Goal: Task Accomplishment & Management: Use online tool/utility

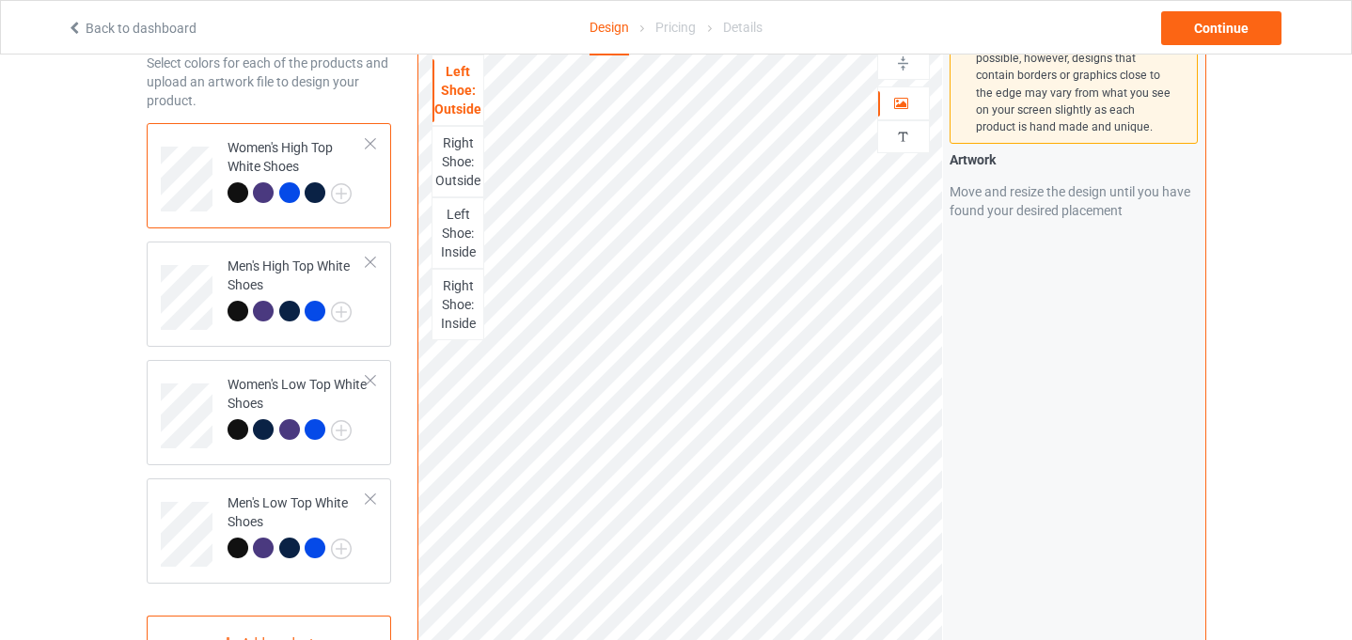
scroll to position [62, 0]
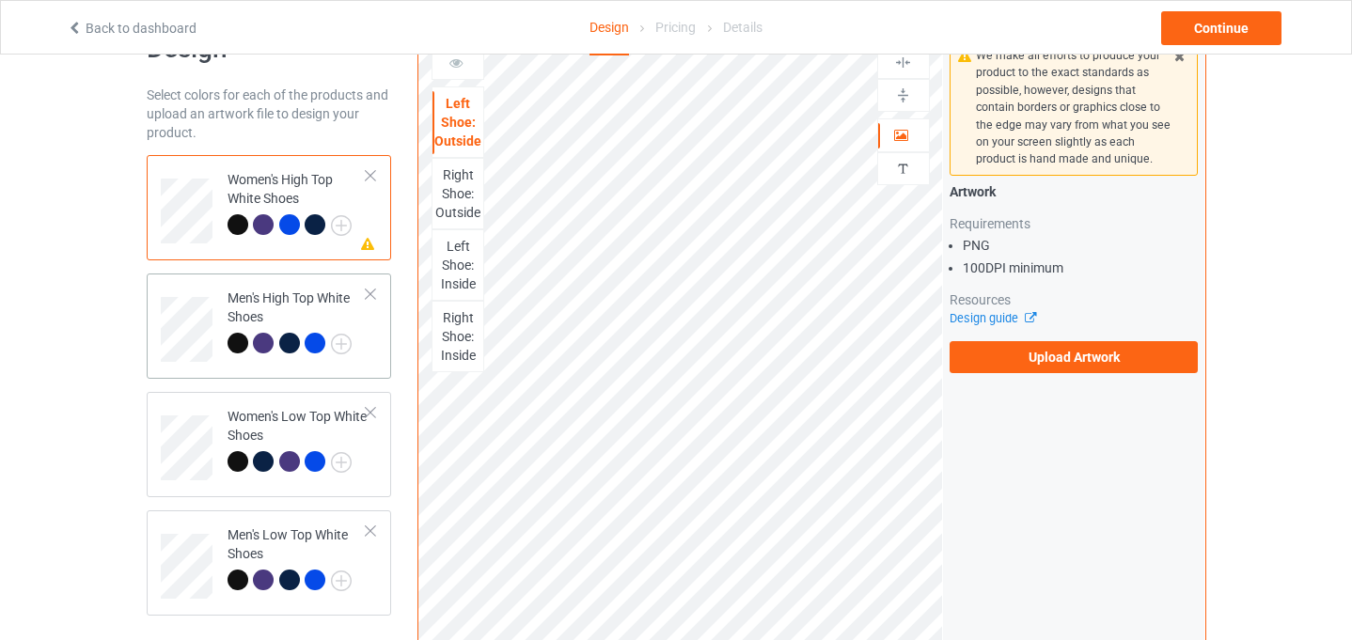
click at [360, 321] on div "Men's High Top White Shoes" at bounding box center [297, 321] width 140 height 64
click at [372, 436] on td "Women's Low Top White Shoes" at bounding box center [297, 442] width 161 height 84
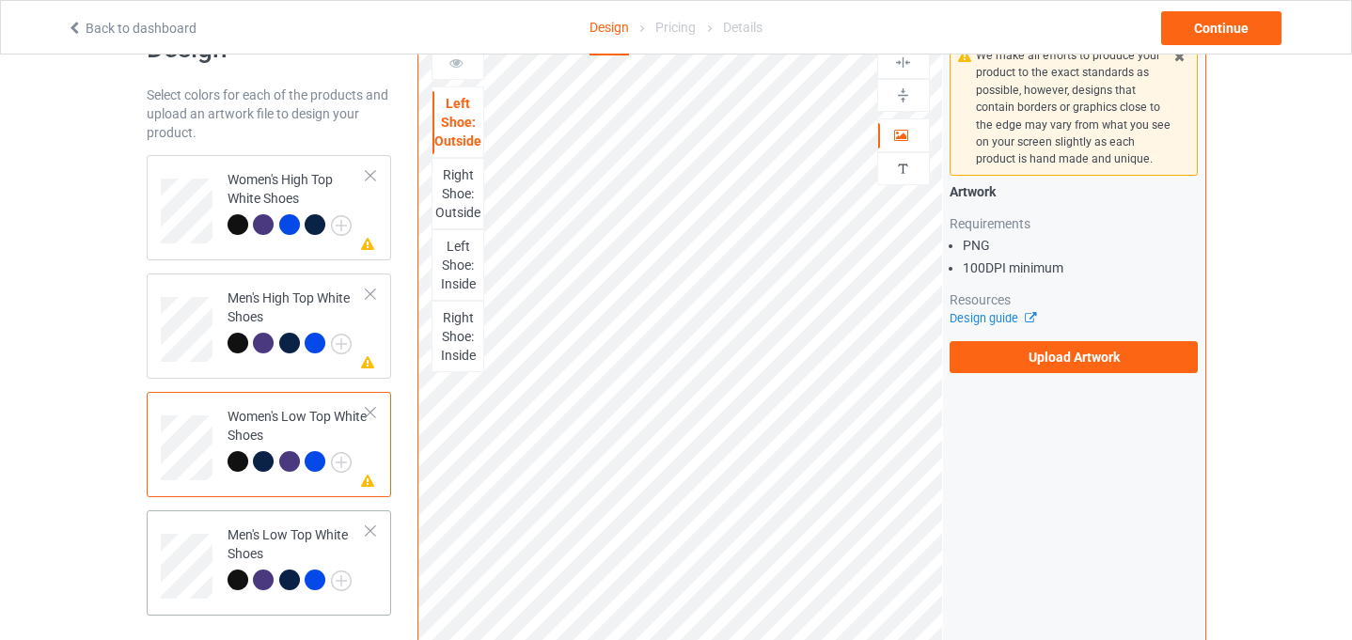
click at [368, 563] on td "Men's Low Top White Shoes" at bounding box center [297, 560] width 161 height 84
click at [366, 199] on div "Women's High Top White Shoes" at bounding box center [297, 202] width 140 height 64
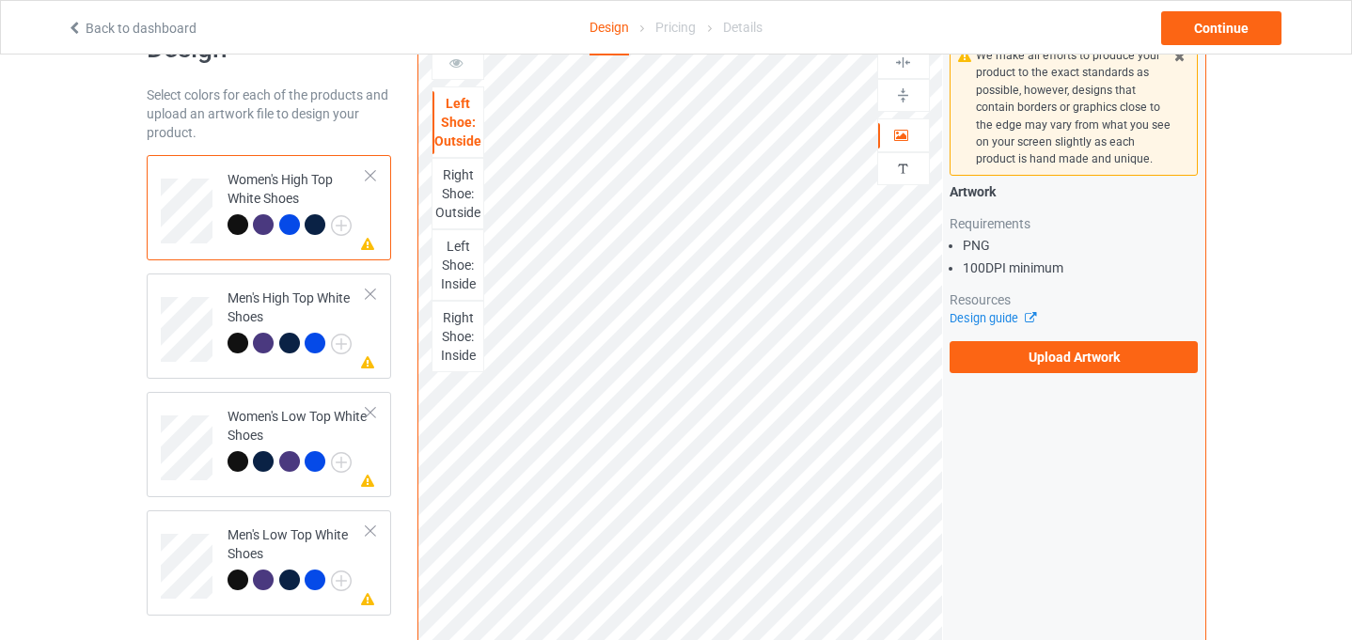
click at [460, 182] on div "Right Shoe: Outside" at bounding box center [457, 193] width 51 height 56
click at [438, 266] on div "Left Shoe: Inside" at bounding box center [457, 265] width 51 height 56
click at [460, 330] on div "Right Shoe: Inside" at bounding box center [457, 336] width 51 height 56
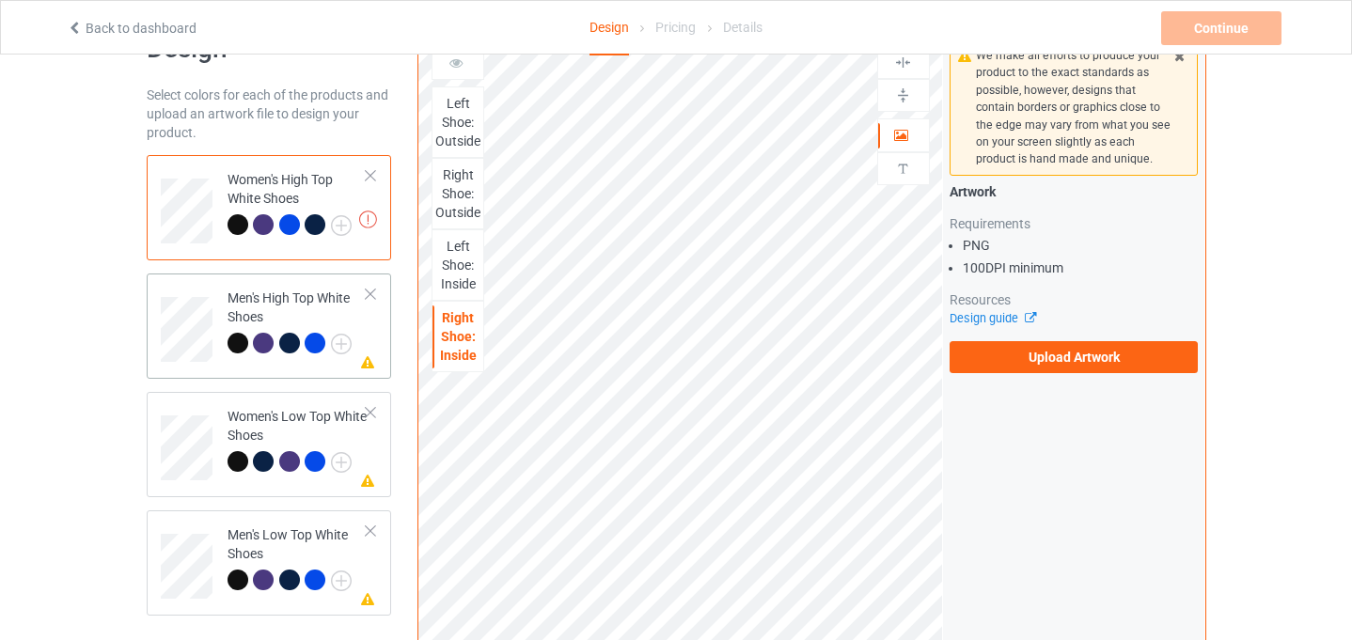
click at [327, 356] on div at bounding box center [318, 346] width 26 height 26
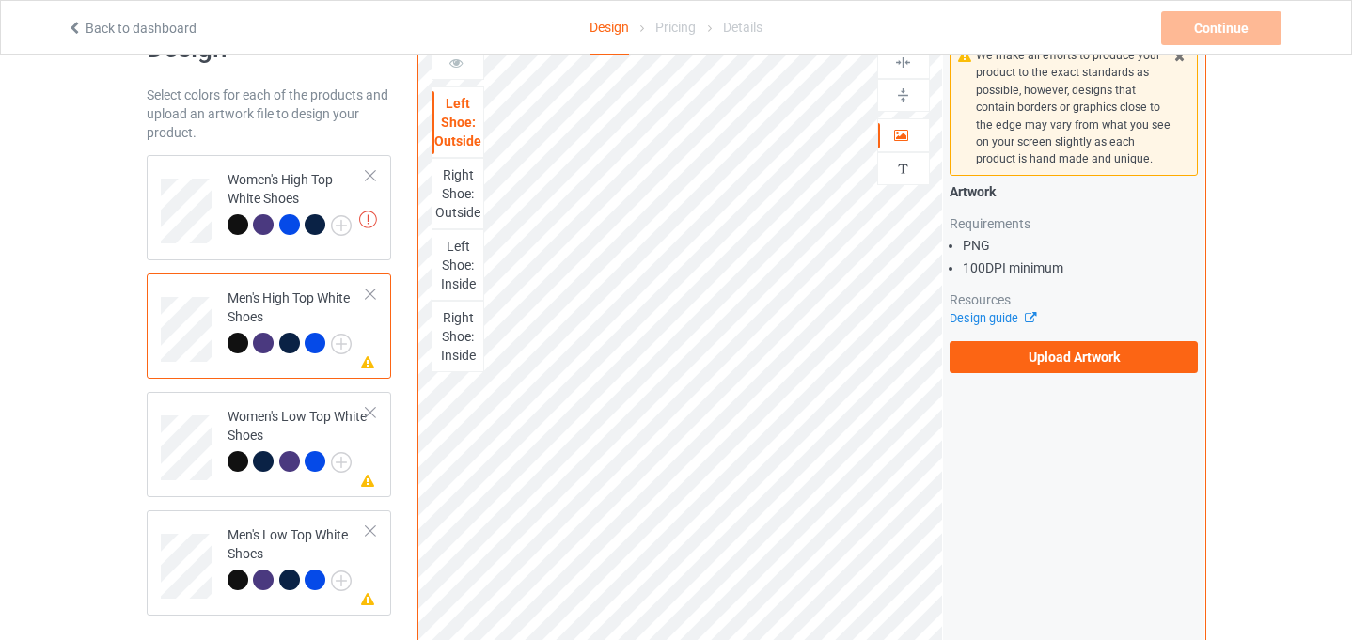
click at [462, 185] on div "Right Shoe: Outside" at bounding box center [457, 193] width 51 height 56
click at [466, 259] on div "Left Shoe: Inside" at bounding box center [457, 265] width 51 height 56
click at [467, 319] on div "Right Shoe: Inside" at bounding box center [457, 336] width 51 height 56
click at [332, 411] on div "Women's Low Top White Shoes" at bounding box center [297, 439] width 140 height 64
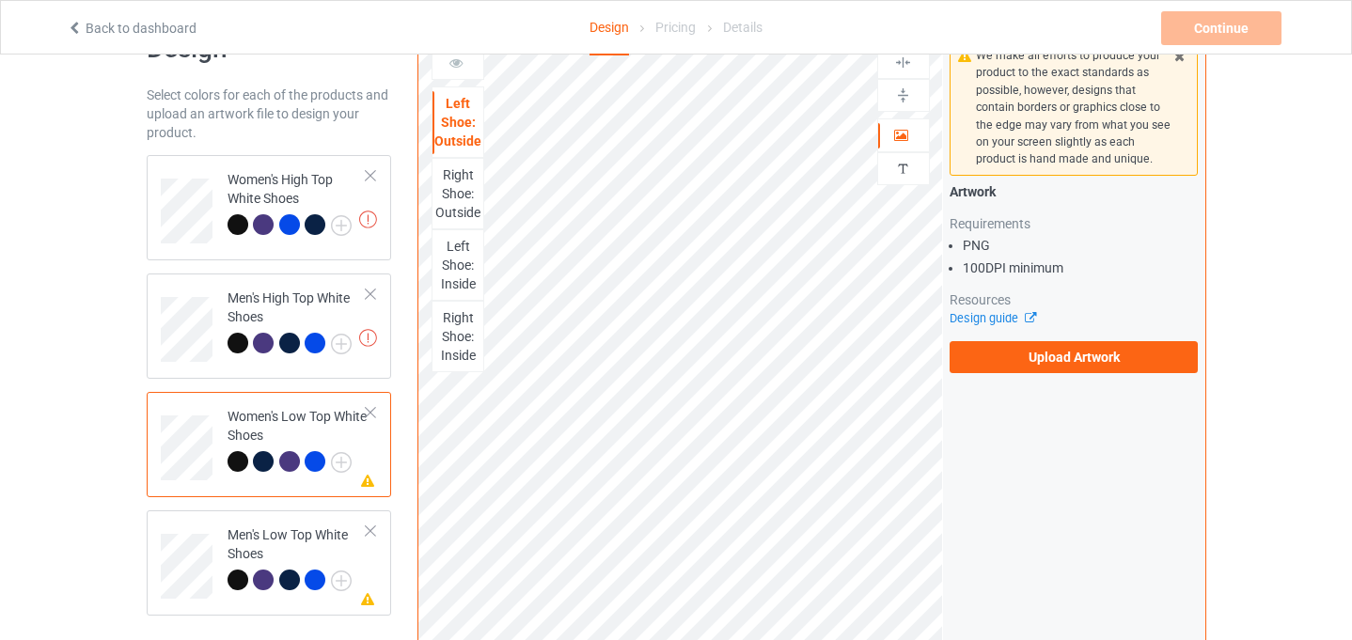
click at [457, 200] on div "Right Shoe: Outside" at bounding box center [457, 193] width 51 height 56
click at [455, 267] on div "Left Shoe: Inside" at bounding box center [457, 265] width 51 height 56
click at [464, 325] on div "Right Shoe: Inside" at bounding box center [457, 336] width 51 height 56
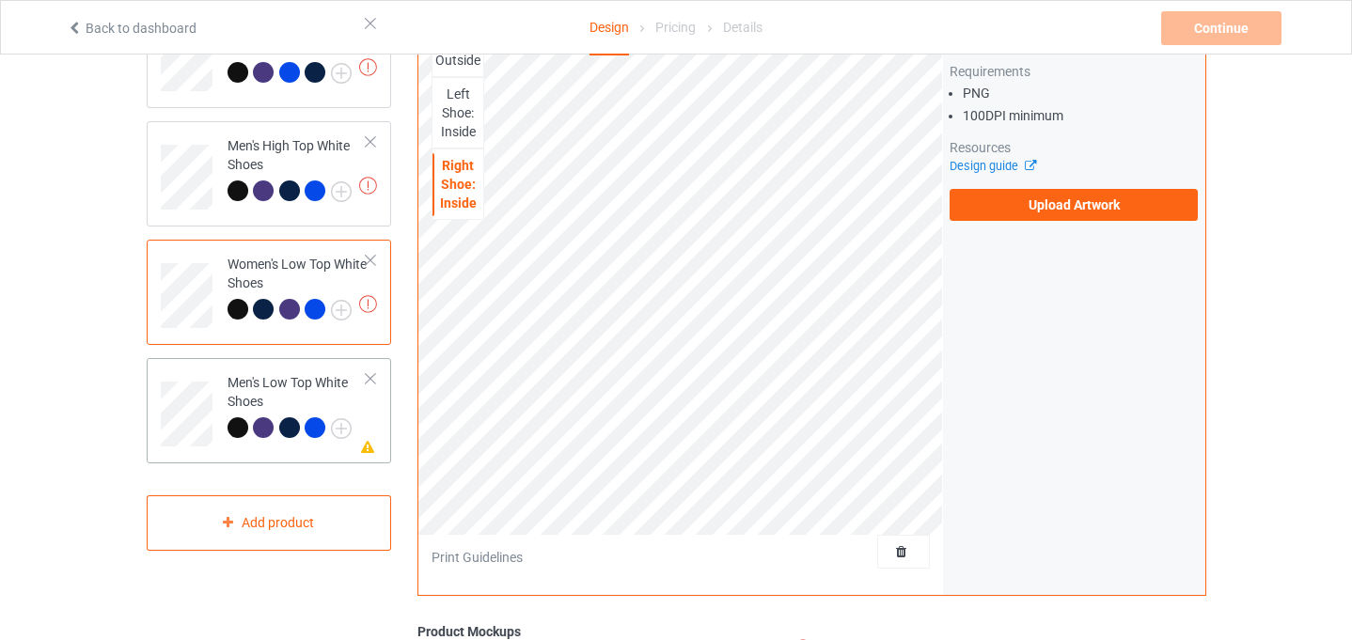
click at [370, 411] on td "Missing artwork on 1 side(s) Men's Low Top White Shoes" at bounding box center [297, 408] width 161 height 84
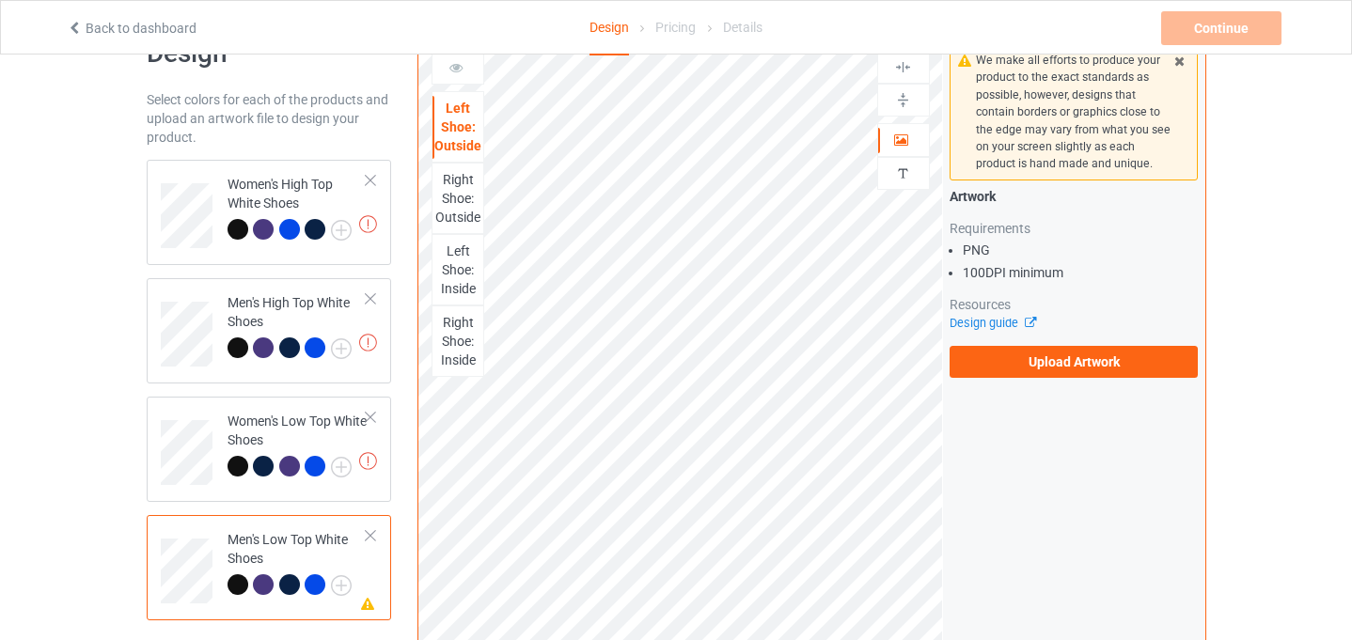
scroll to position [3, 0]
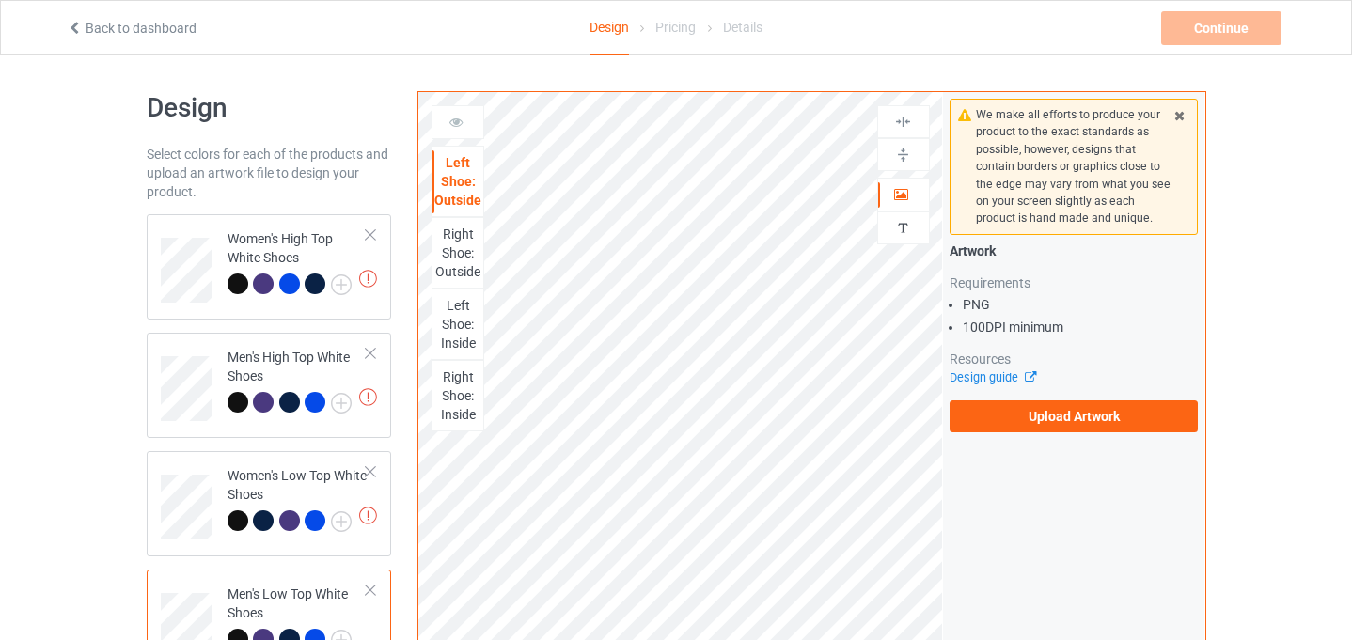
click at [462, 250] on div "Right Shoe: Outside" at bounding box center [457, 253] width 51 height 56
click at [462, 334] on div "Left Shoe: Inside" at bounding box center [457, 324] width 51 height 56
click at [457, 390] on div "Right Shoe: Inside" at bounding box center [457, 396] width 51 height 56
click at [367, 307] on div "Missing artworks Women's High Top White Shoes" at bounding box center [269, 266] width 245 height 105
